Goal: Transaction & Acquisition: Purchase product/service

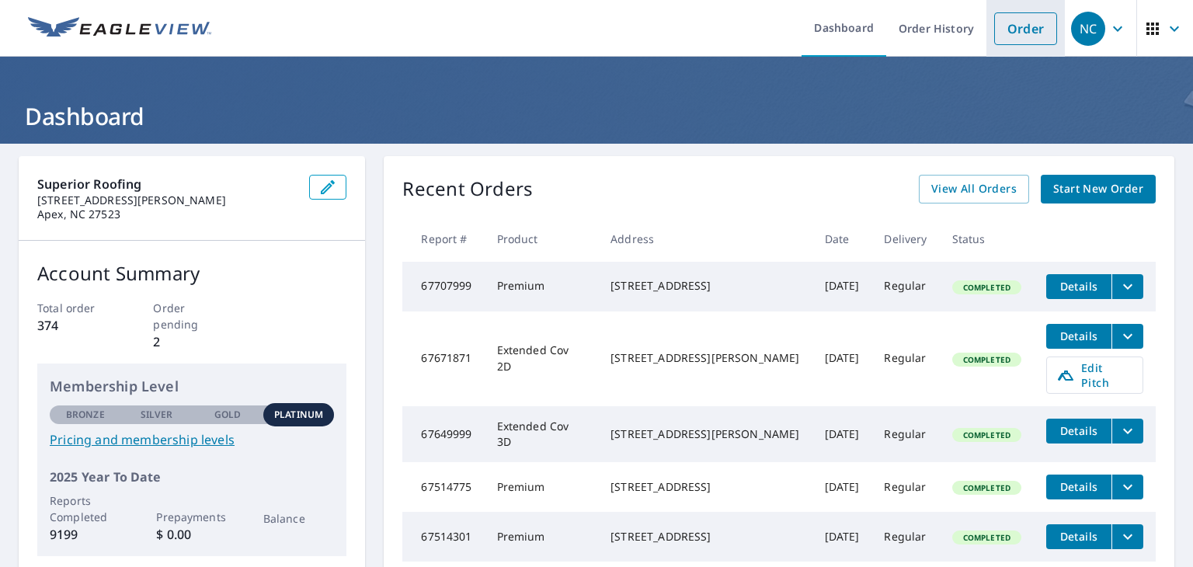
click at [1002, 34] on link "Order" at bounding box center [1025, 28] width 63 height 33
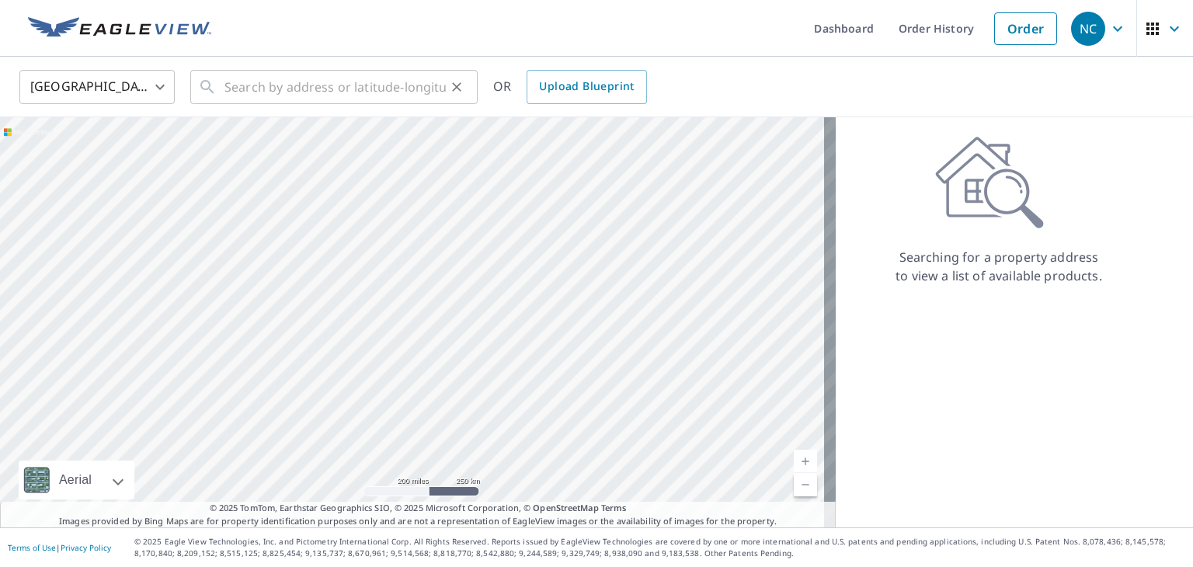
click at [224, 85] on div "​" at bounding box center [333, 87] width 287 height 34
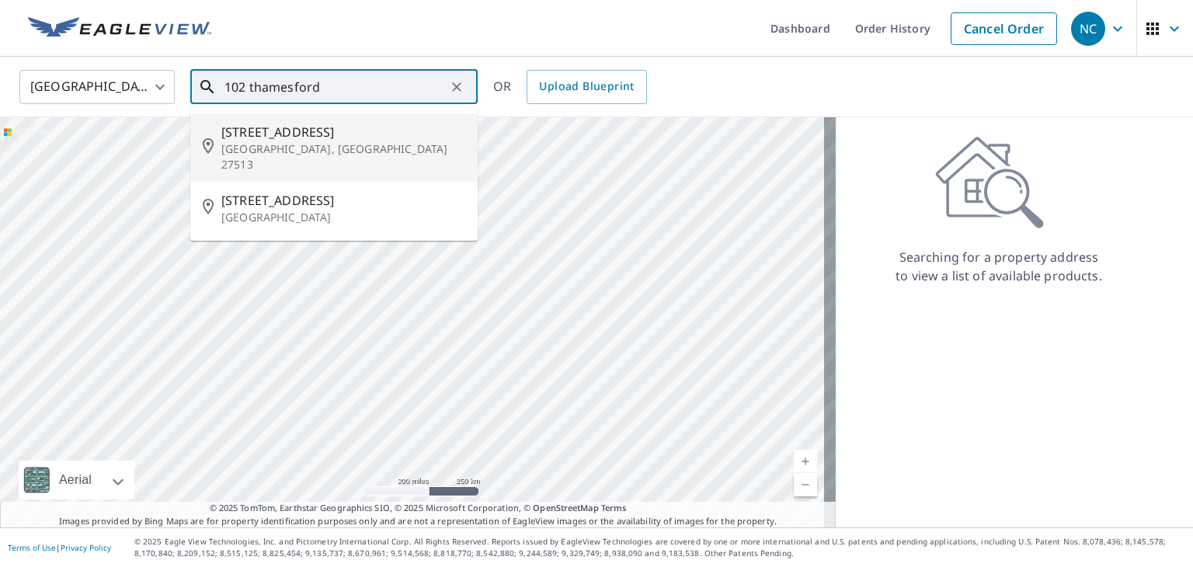
click at [339, 134] on span "[STREET_ADDRESS]" at bounding box center [343, 132] width 244 height 19
type input "[STREET_ADDRESS]"
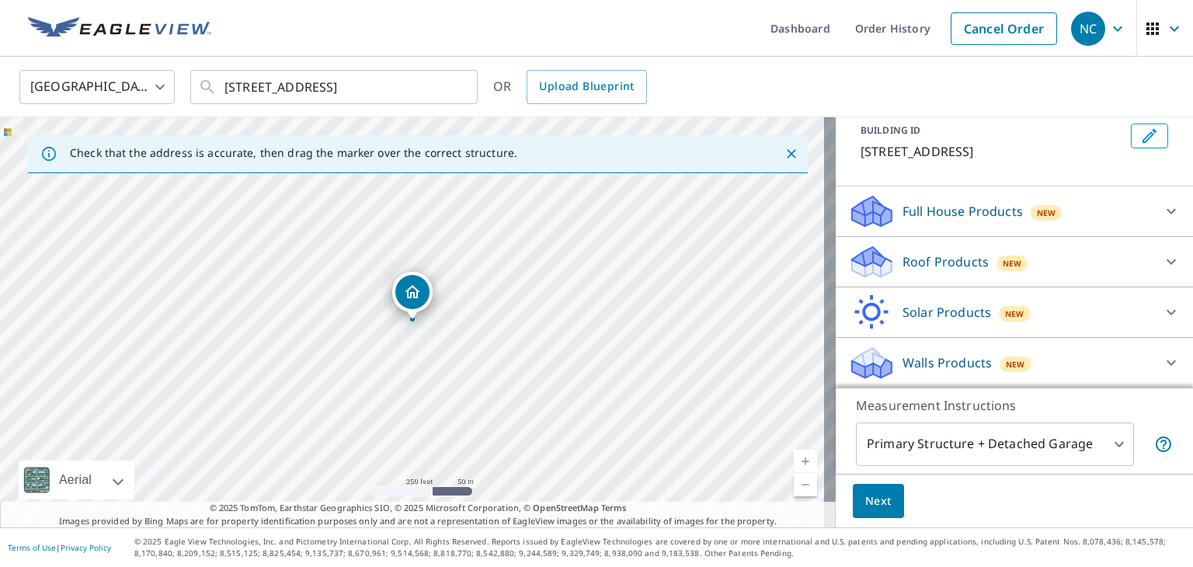
click at [964, 263] on p "Roof Products" at bounding box center [946, 262] width 86 height 19
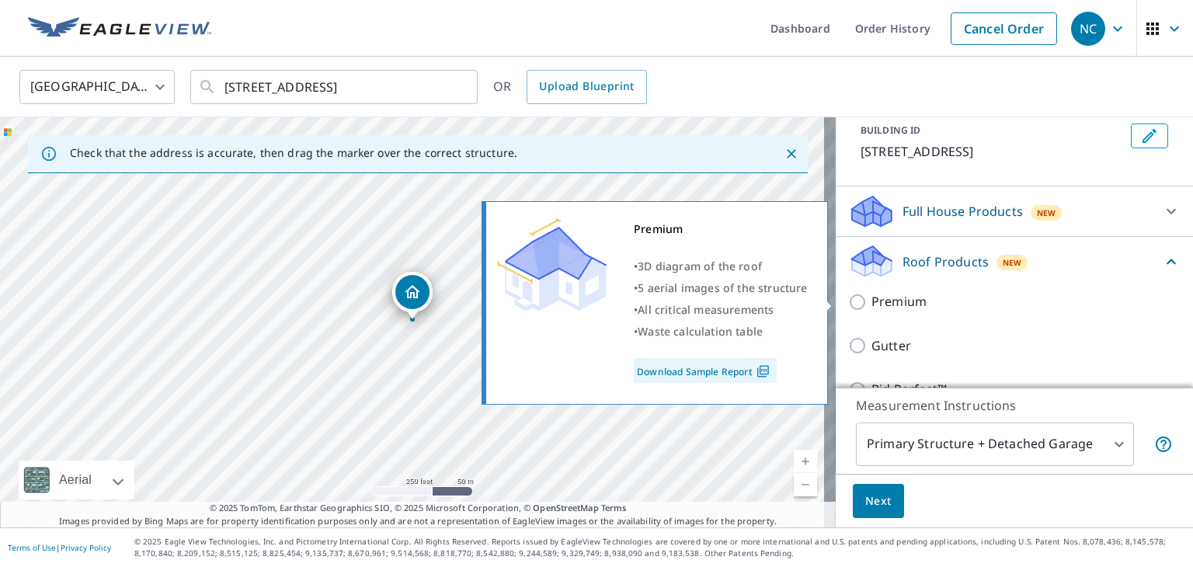
click at [904, 302] on p "Premium" at bounding box center [899, 301] width 55 height 19
click at [872, 302] on input "Premium" at bounding box center [859, 302] width 23 height 19
checkbox input "true"
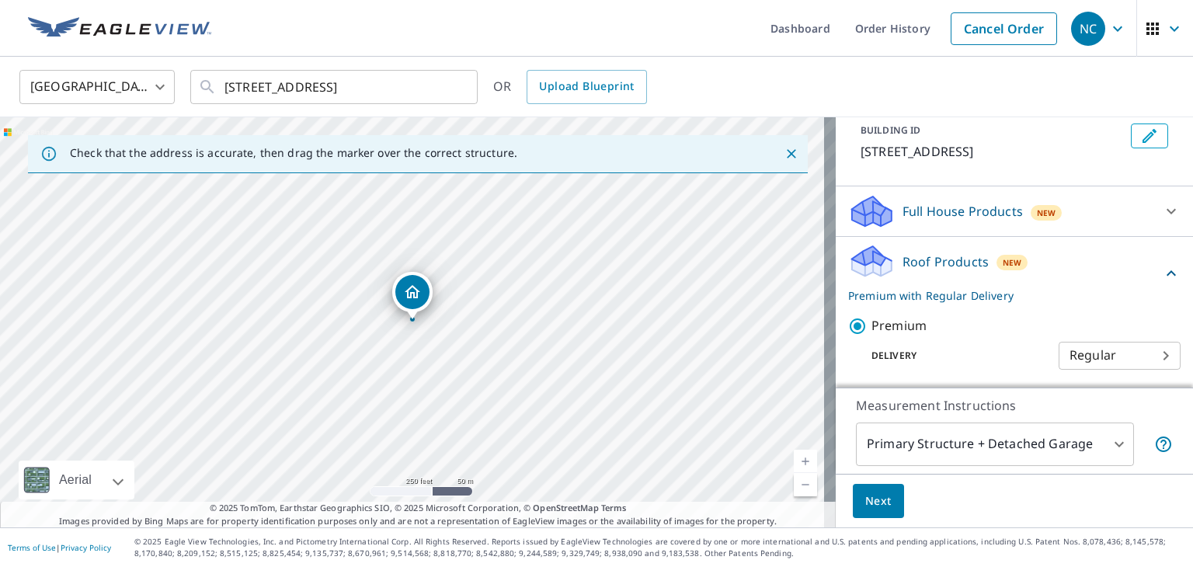
scroll to position [280, 0]
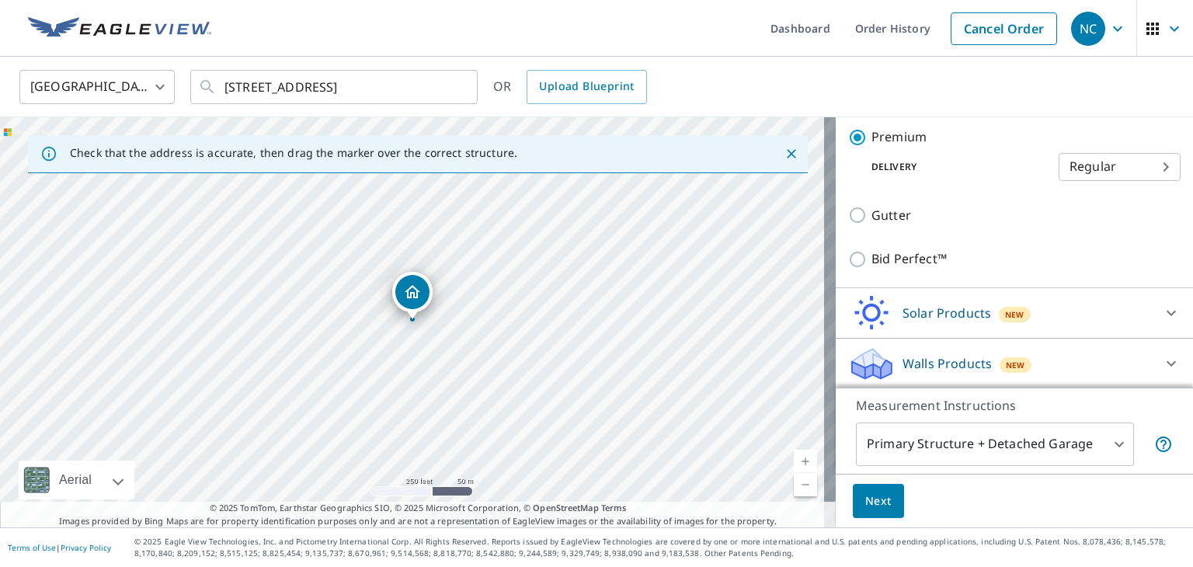
click at [866, 500] on span "Next" at bounding box center [878, 501] width 26 height 19
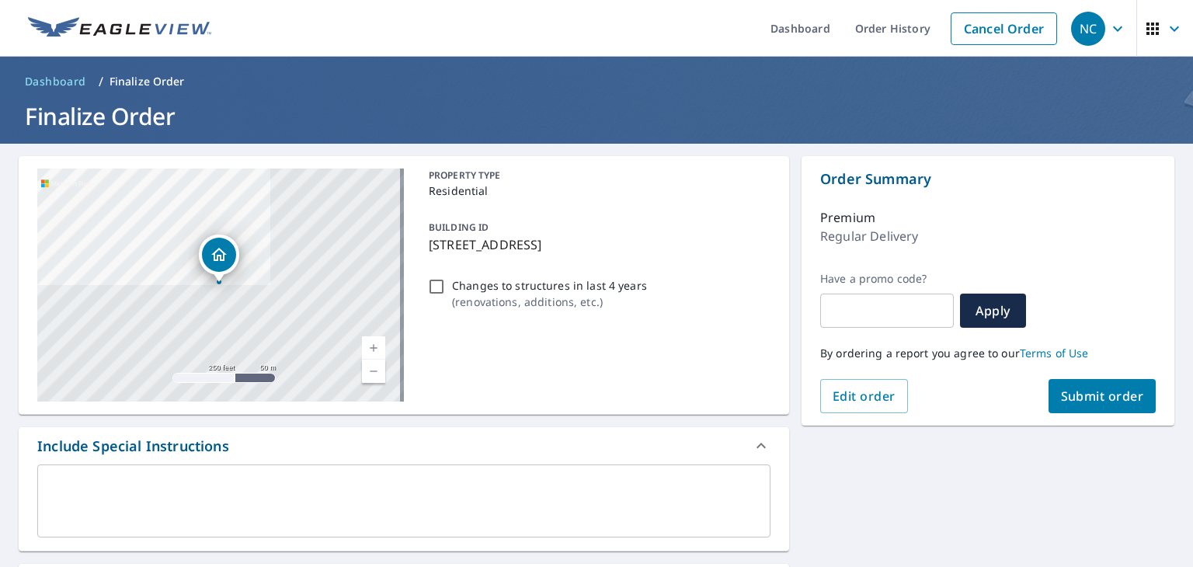
click at [1081, 389] on span "Submit order" at bounding box center [1102, 396] width 83 height 17
